Goal: Find specific page/section: Find specific page/section

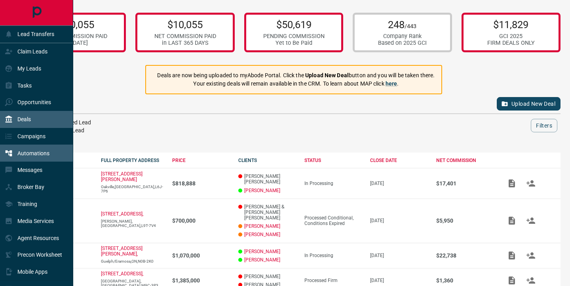
click at [15, 156] on div "Automations" at bounding box center [27, 152] width 45 height 13
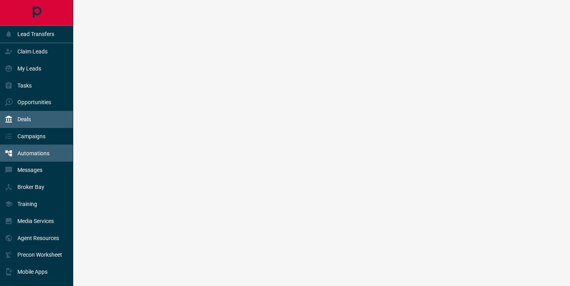
click at [32, 121] on div "Deals" at bounding box center [36, 119] width 73 height 17
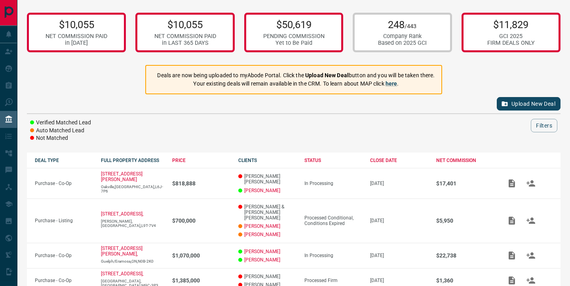
click at [158, 116] on div "Upload New Deal Verified Matched Lead Auto Matched Lead Not Matched Filters" at bounding box center [293, 118] width 533 height 48
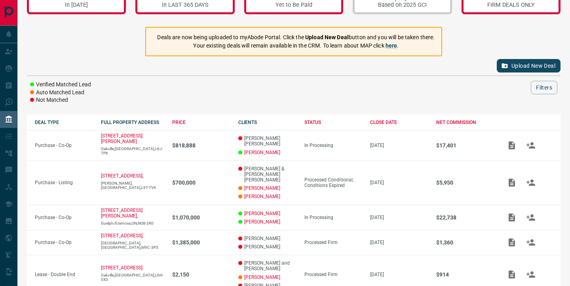
scroll to position [41, 0]
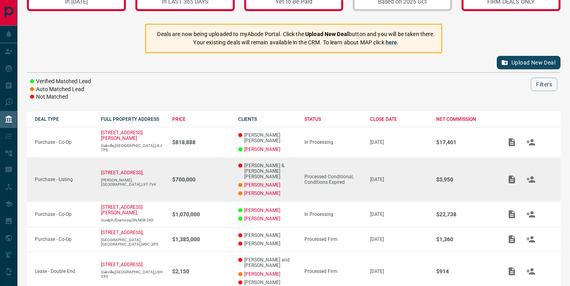
click at [326, 174] on div "Processed Conditional, Conditions Expired" at bounding box center [333, 179] width 58 height 11
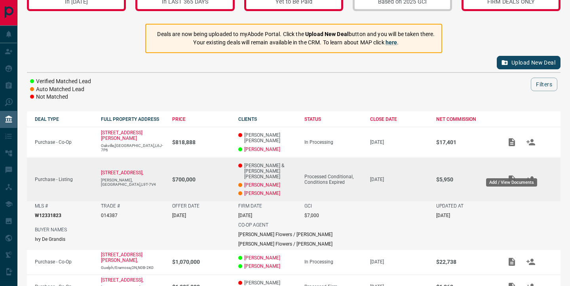
click at [511, 175] on icon "Add / View Documents" at bounding box center [511, 179] width 6 height 8
click at [510, 175] on icon "Add / View Documents" at bounding box center [511, 179] width 6 height 8
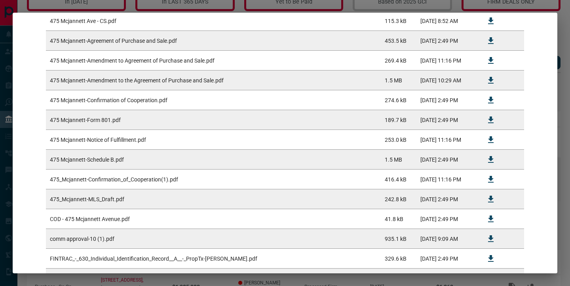
scroll to position [0, 0]
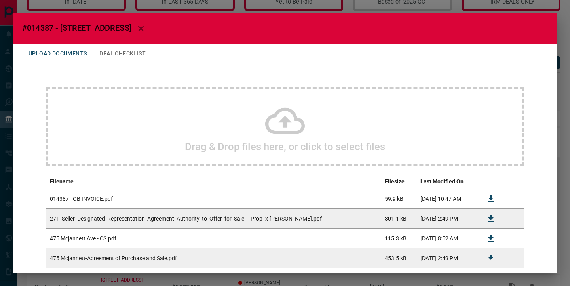
click at [141, 52] on button "Deal Checklist" at bounding box center [122, 53] width 59 height 19
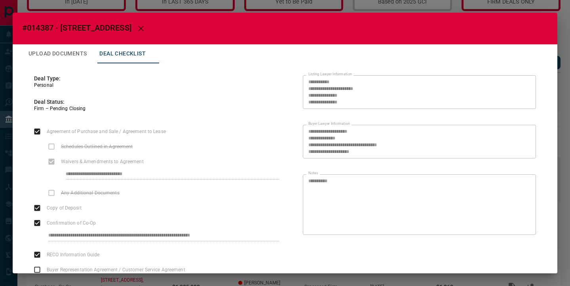
click at [146, 30] on icon "button" at bounding box center [140, 28] width 9 height 9
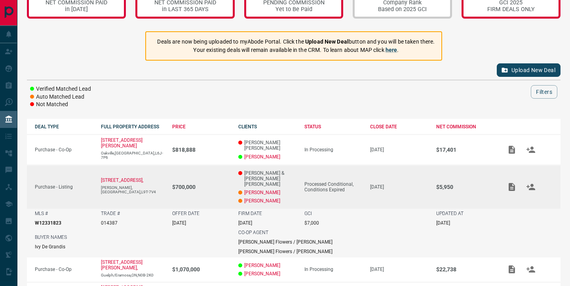
scroll to position [33, 0]
click at [357, 169] on td "Processed Conditional, Conditions Expired" at bounding box center [329, 187] width 66 height 44
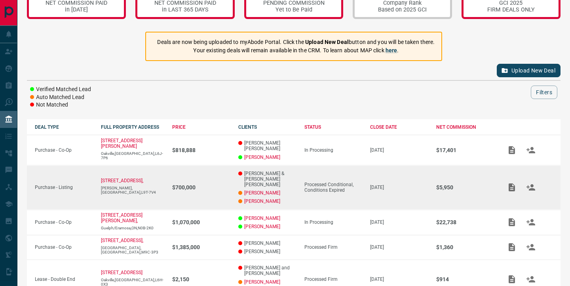
scroll to position [0, 0]
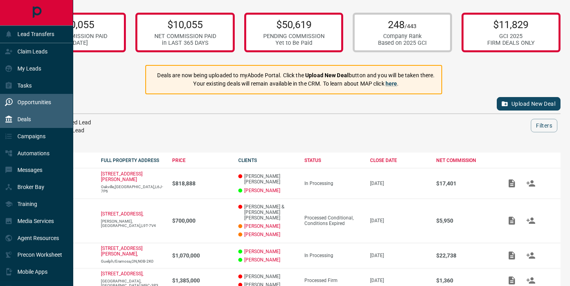
click at [33, 101] on p "Opportunities" at bounding box center [34, 102] width 34 height 6
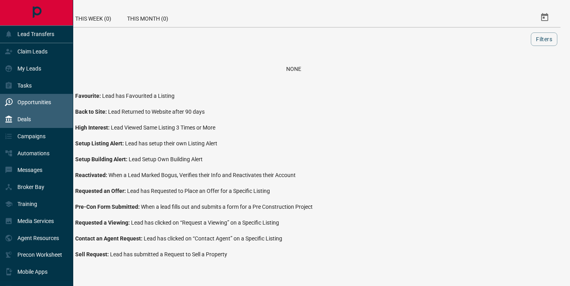
click at [33, 119] on div "Deals" at bounding box center [36, 119] width 73 height 17
